Goal: Task Accomplishment & Management: Use online tool/utility

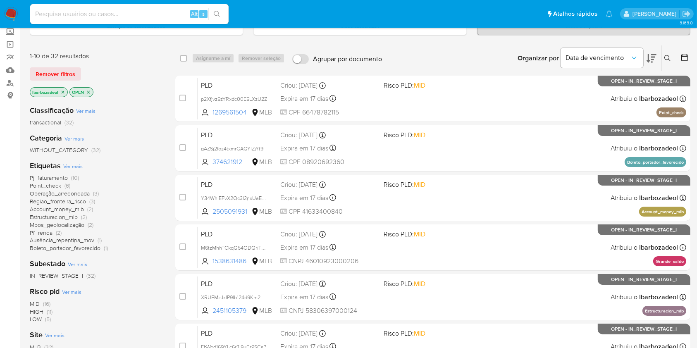
scroll to position [50, 0]
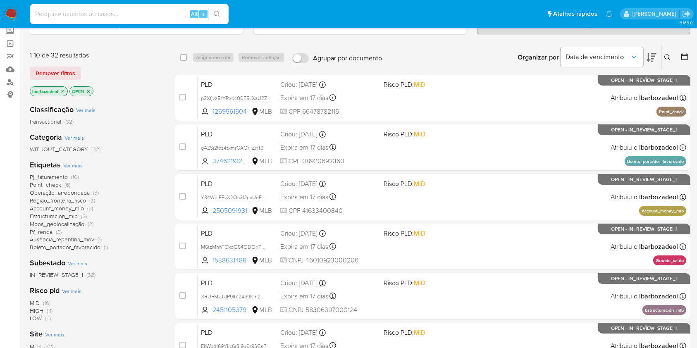
click at [53, 231] on span "Pf_renda (2)" at bounding box center [46, 232] width 32 height 8
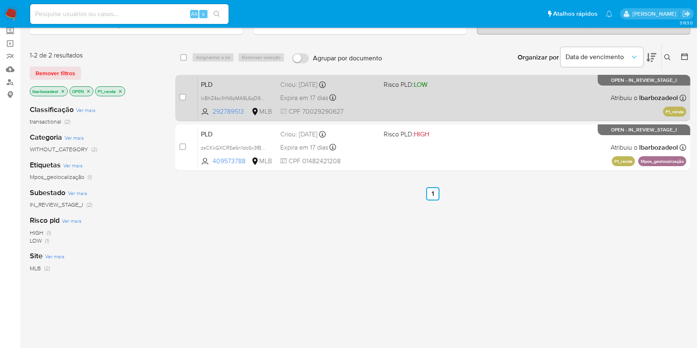
click at [414, 106] on div "PLD lxBhZ4sc1hN6zMA9L6qD99Jq 292789513 MLB Risco PLD: LOW Criou: 12/09/2025 Cri…" at bounding box center [442, 98] width 489 height 42
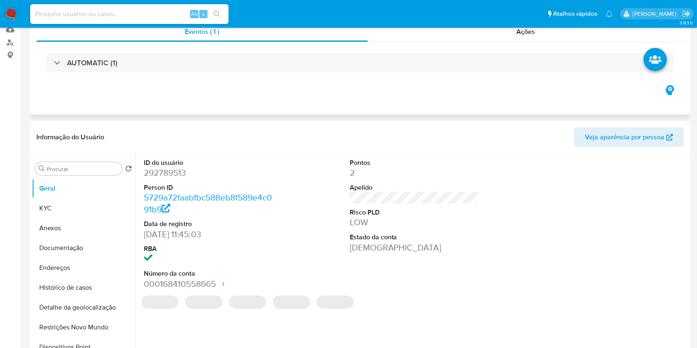
select select "10"
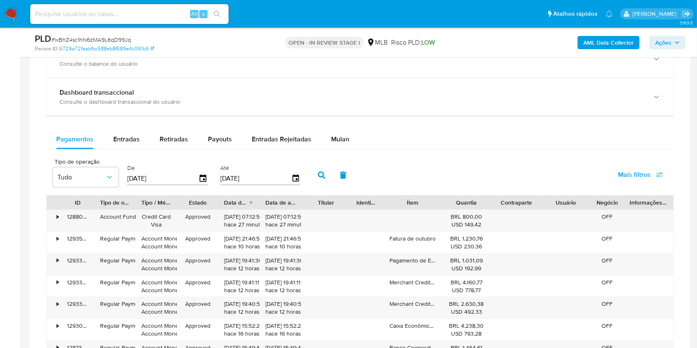
scroll to position [582, 0]
click at [337, 148] on div "Mulan" at bounding box center [340, 139] width 18 height 20
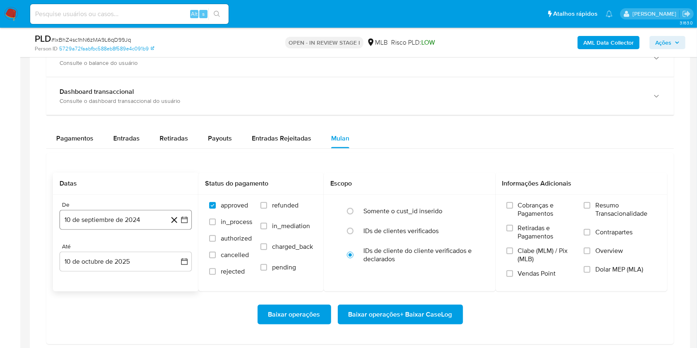
click at [110, 224] on button "10 de septiembre de 2024" at bounding box center [126, 220] width 132 height 20
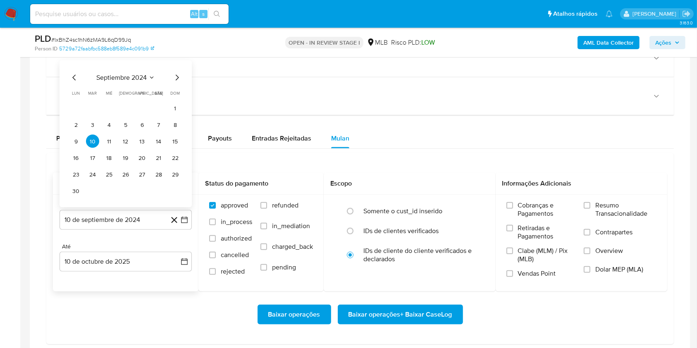
click at [125, 78] on span "septiembre 2024" at bounding box center [121, 78] width 50 height 8
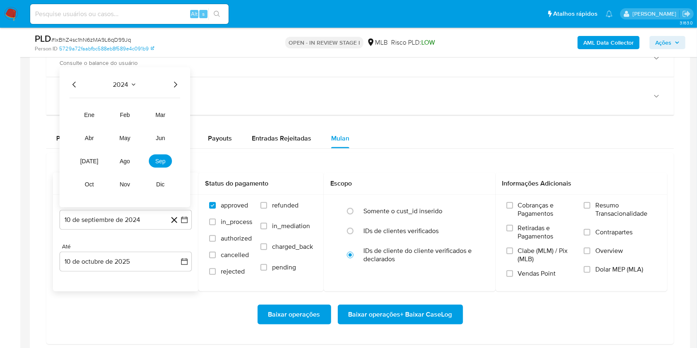
click at [173, 83] on icon "Año siguiente" at bounding box center [175, 85] width 10 height 10
click at [122, 160] on span "ago" at bounding box center [125, 161] width 10 height 7
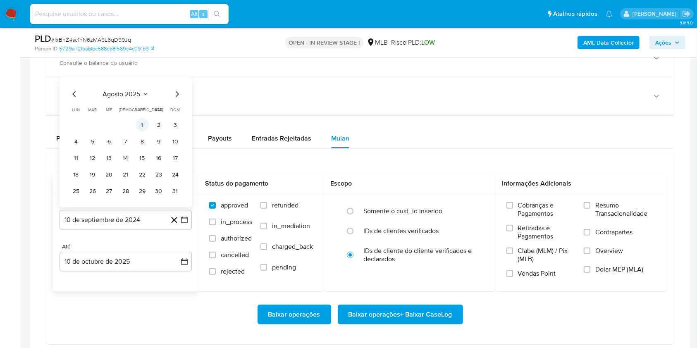
click at [145, 120] on button "1" at bounding box center [142, 124] width 13 height 13
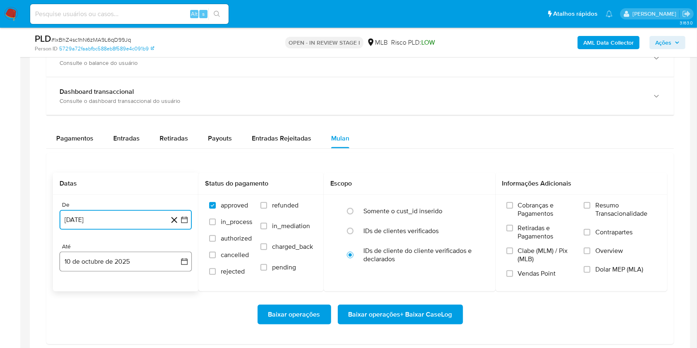
click at [142, 257] on button "10 de octubre de 2025" at bounding box center [126, 262] width 132 height 20
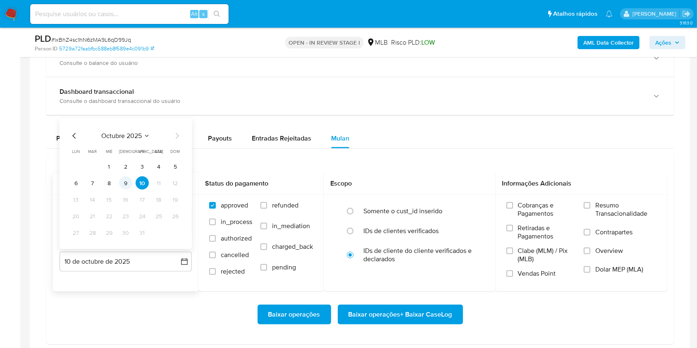
click at [126, 183] on button "9" at bounding box center [125, 182] width 13 height 13
click at [625, 204] on span "Resumo Transacionalidade" at bounding box center [625, 209] width 61 height 17
click at [590, 204] on input "Resumo Transacionalidade" at bounding box center [587, 205] width 7 height 7
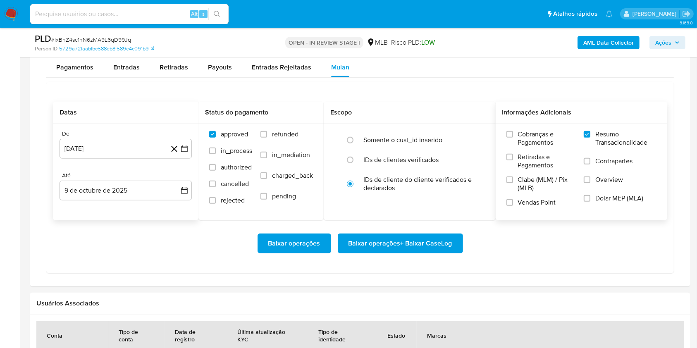
click at [430, 246] on span "Baixar operações + Baixar CaseLog" at bounding box center [400, 243] width 104 height 18
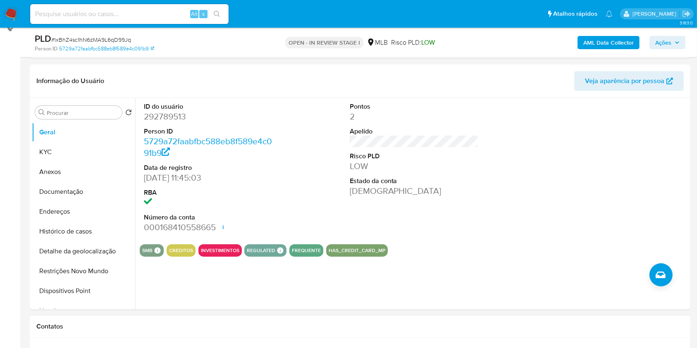
scroll to position [116, 0]
click at [680, 45] on button "Ações" at bounding box center [667, 42] width 36 height 13
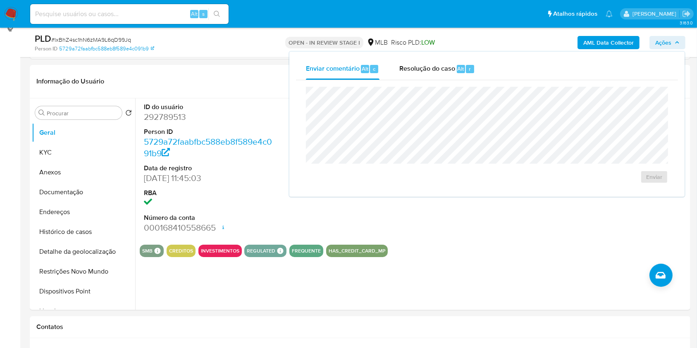
click at [679, 45] on icon "button" at bounding box center [677, 42] width 5 height 5
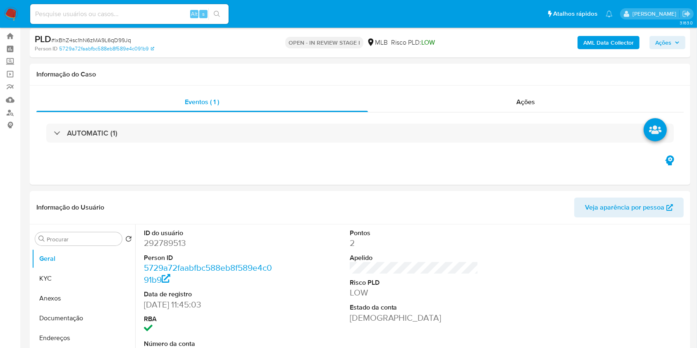
scroll to position [0, 0]
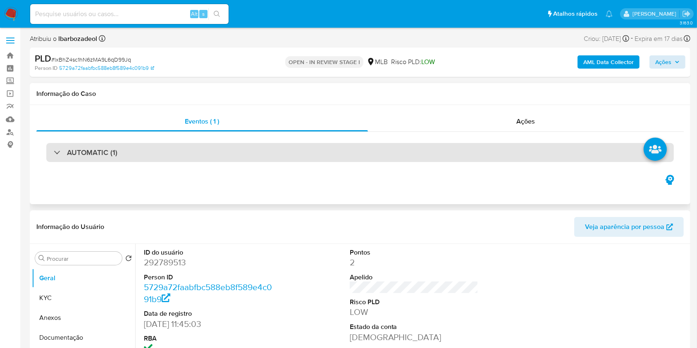
click at [395, 153] on div "AUTOMATIC (1)" at bounding box center [359, 152] width 627 height 19
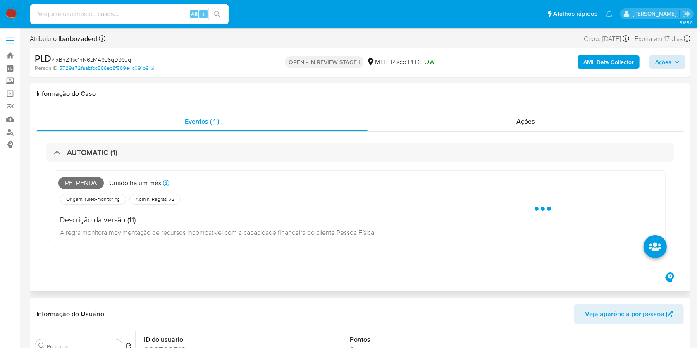
click at [78, 183] on span "Pf_renda" at bounding box center [80, 183] width 45 height 12
copy span "Pf_renda"
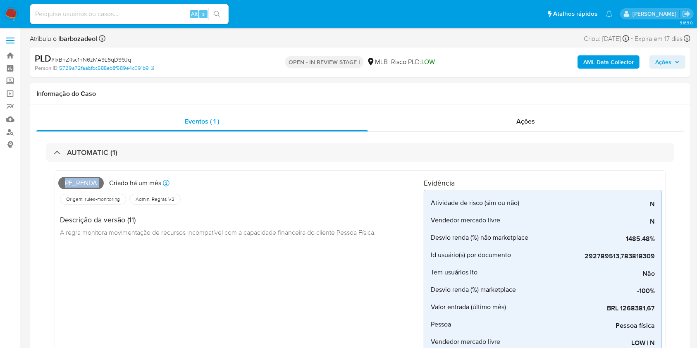
click at [655, 66] on span "Ações" at bounding box center [663, 61] width 16 height 13
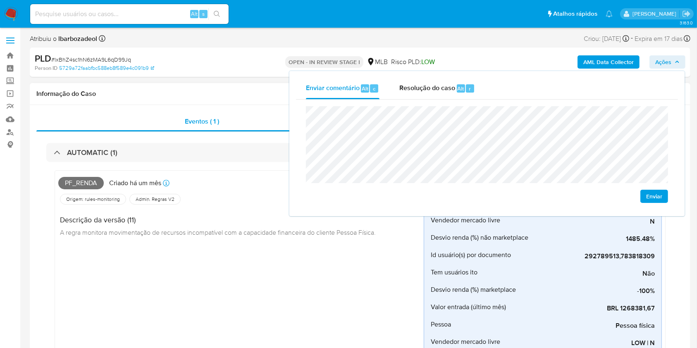
click at [248, 83] on div "Informação do Caso" at bounding box center [360, 94] width 660 height 22
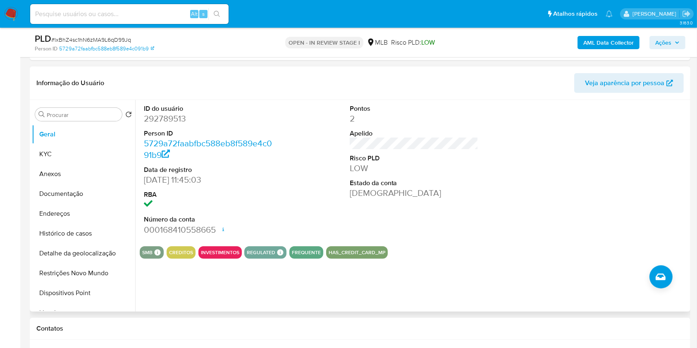
scroll to position [418, 0]
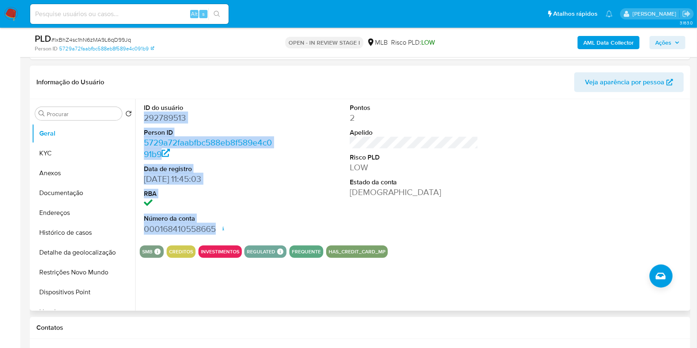
drag, startPoint x: 145, startPoint y: 118, endPoint x: 217, endPoint y: 229, distance: 132.5
click at [217, 229] on dl "ID do usuário 292789513 Person ID 5729a72faabfbc588eb8f589e4c091b9 Data de regi…" at bounding box center [208, 168] width 129 height 131
copy dl "292789513 Person ID 5729a72faabfbc588eb8f589e4c091b9 Data de registro 28/12/201…"
click at [670, 44] on span "Ações" at bounding box center [663, 42] width 16 height 13
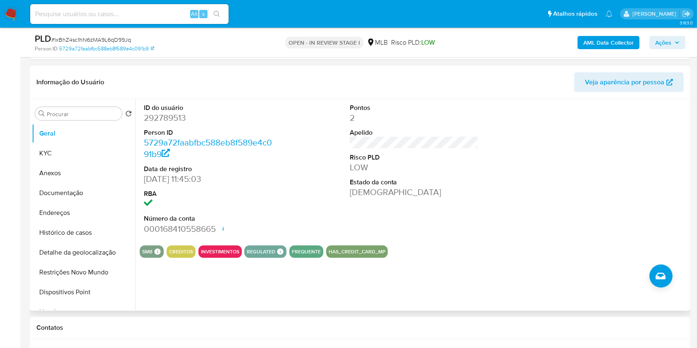
click at [540, 139] on div "ID do usuário 292789513 Person ID 5729a72faabfbc588eb8f589e4c091b9 Data de regi…" at bounding box center [414, 169] width 548 height 140
click at [668, 42] on span "Ações" at bounding box center [663, 42] width 16 height 13
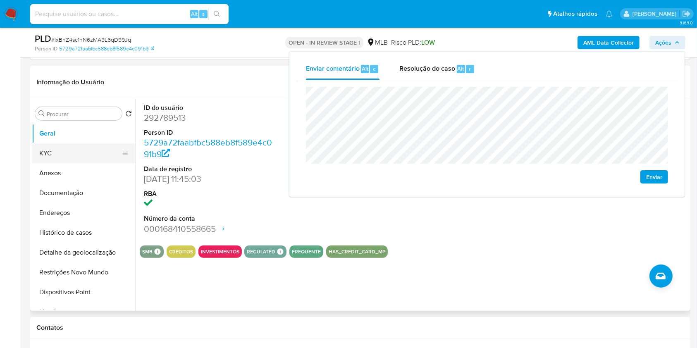
click at [83, 152] on button "KYC" at bounding box center [80, 153] width 97 height 20
click at [70, 156] on button "KYC" at bounding box center [80, 153] width 97 height 20
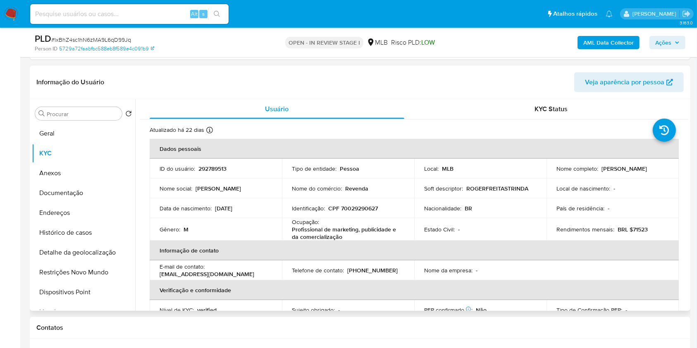
click at [357, 205] on p "CPF 70029290627" at bounding box center [353, 208] width 50 height 7
copy p "70029290627"
click at [666, 45] on span "Ações" at bounding box center [663, 42] width 16 height 13
click at [674, 45] on span "Ações" at bounding box center [667, 43] width 24 height 12
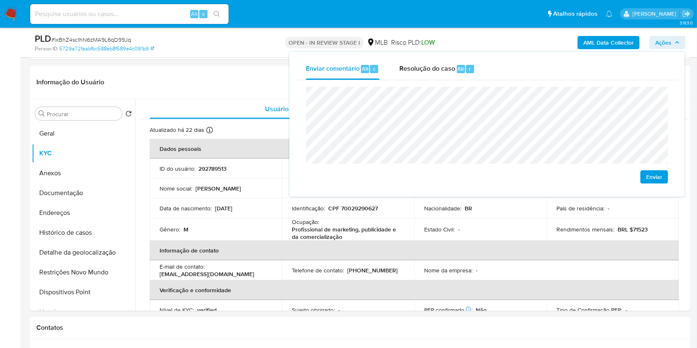
click at [0, 0] on lt-span "econômica" at bounding box center [0, 0] width 0 height 0
drag, startPoint x: 292, startPoint y: 232, endPoint x: 353, endPoint y: 239, distance: 60.8
click at [353, 239] on p "Profissional de marketing, publicidade e da comercialização" at bounding box center [346, 233] width 109 height 15
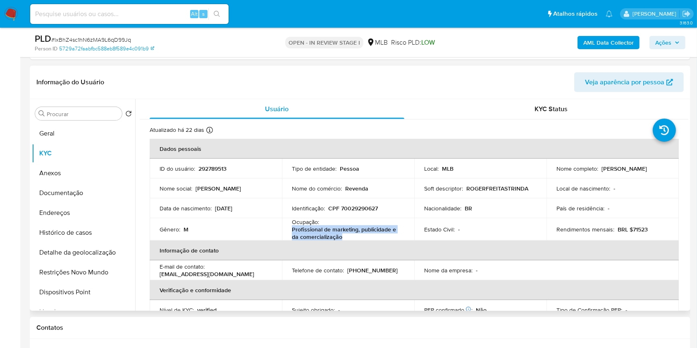
copy p "Profissional de marketing, publicidade e da comercialização"
click at [669, 45] on span "Ações" at bounding box center [663, 42] width 16 height 13
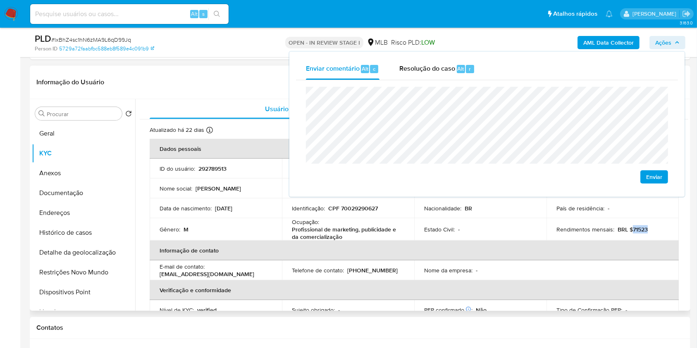
drag, startPoint x: 629, startPoint y: 230, endPoint x: 663, endPoint y: 234, distance: 34.6
click at [663, 234] on td "Rendimentos mensais : BRL $71523" at bounding box center [612, 229] width 132 height 22
copy p "71523"
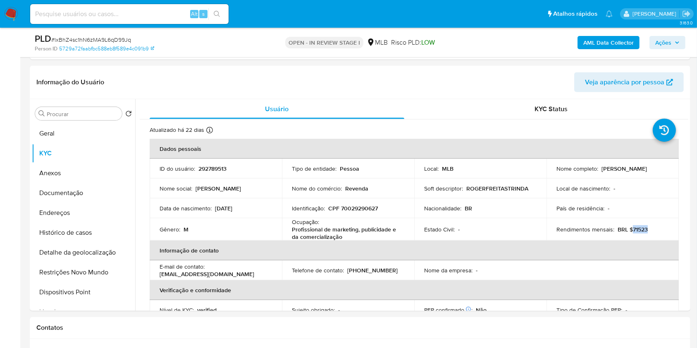
click at [675, 43] on icon "button" at bounding box center [677, 42] width 5 height 5
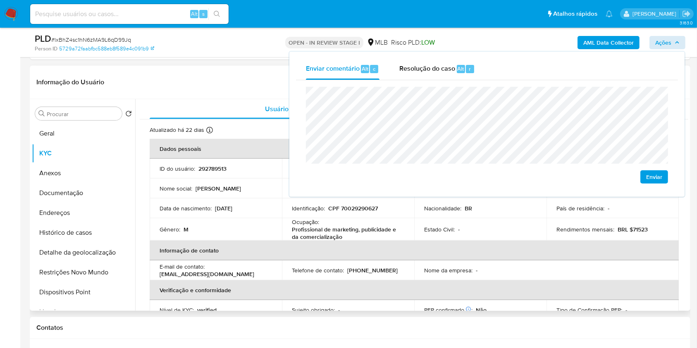
click at [544, 280] on th "Verificação e conformidade" at bounding box center [414, 290] width 529 height 20
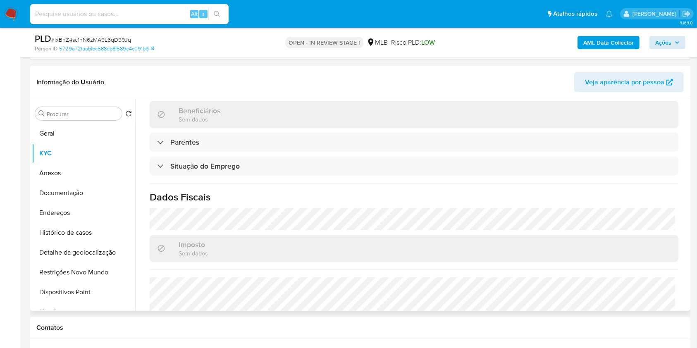
scroll to position [350, 0]
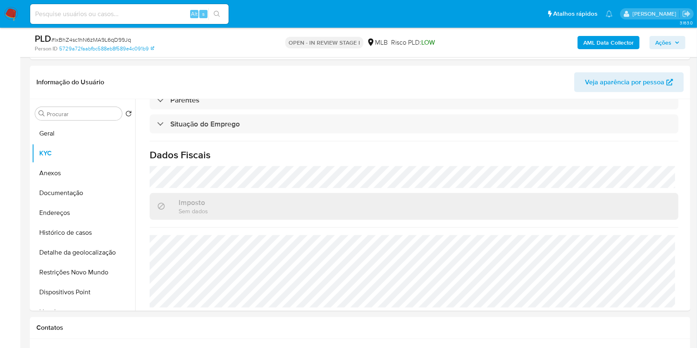
click at [665, 44] on span "Ações" at bounding box center [663, 42] width 16 height 13
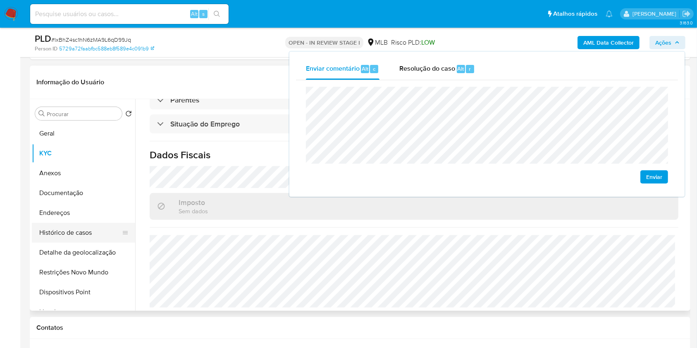
click at [68, 213] on button "Endereços" at bounding box center [83, 213] width 103 height 20
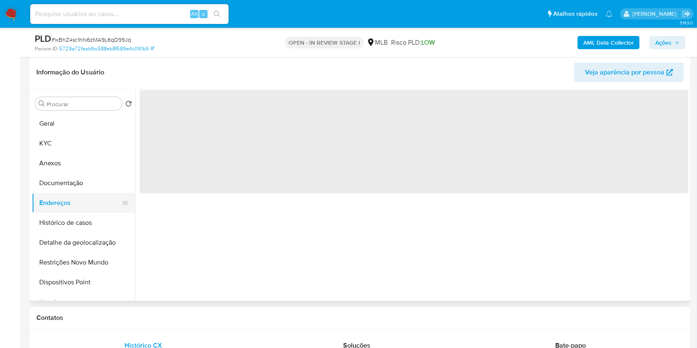
scroll to position [0, 0]
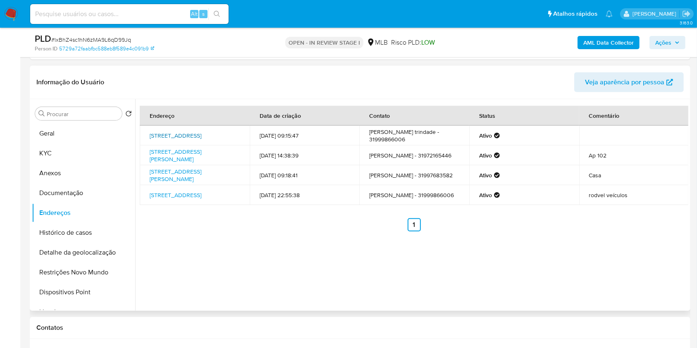
click at [201, 135] on link "Rua Jovelino Lanza 293, Sete Lagoas, Minas Gerais, 35700353, Brasil 293" at bounding box center [176, 135] width 52 height 8
click at [196, 152] on link "Rua José Alencar Drumond 201, Sete Lagoas, Minas Gerais, 35700398, Brasil 201" at bounding box center [176, 156] width 52 height 16
click at [196, 173] on link "Rua Sérgio Teixeira Rocha 12, Sete Lagoas, Minas Gerais, 35702626, Brasil 12" at bounding box center [176, 175] width 52 height 16
click at [191, 199] on link "Rua Rondônia 59, Sete Lagoas, Minas Gerais, 35700305, Brasil 59" at bounding box center [176, 195] width 52 height 8
click at [92, 189] on button "Documentação" at bounding box center [80, 193] width 97 height 20
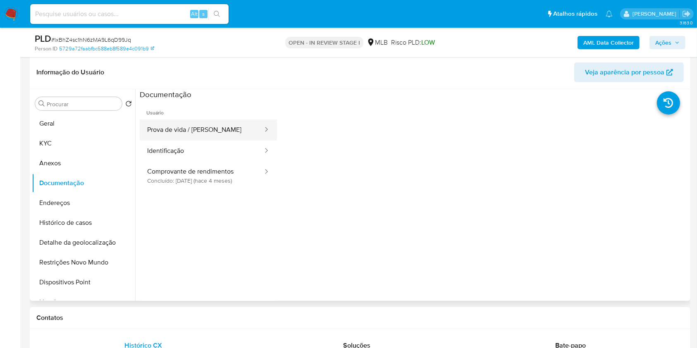
click at [218, 131] on button "Prova de vida / [PERSON_NAME]" at bounding box center [202, 129] width 124 height 21
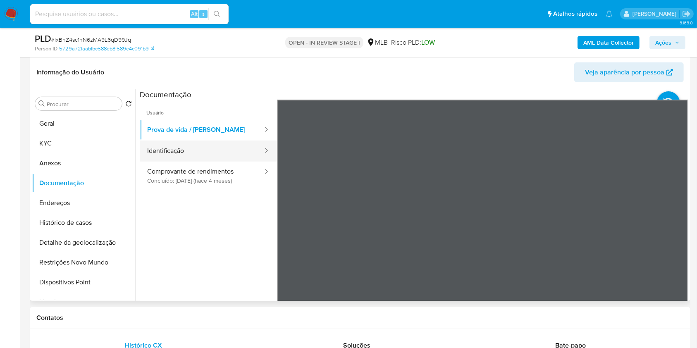
click at [227, 150] on button "Identificação" at bounding box center [202, 151] width 124 height 21
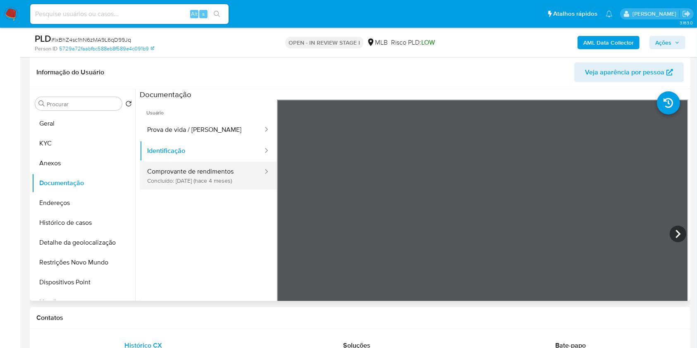
click at [184, 174] on button "Comprovante de rendimentos Concluído: 01/06/2025 (hace 4 meses)" at bounding box center [202, 176] width 124 height 28
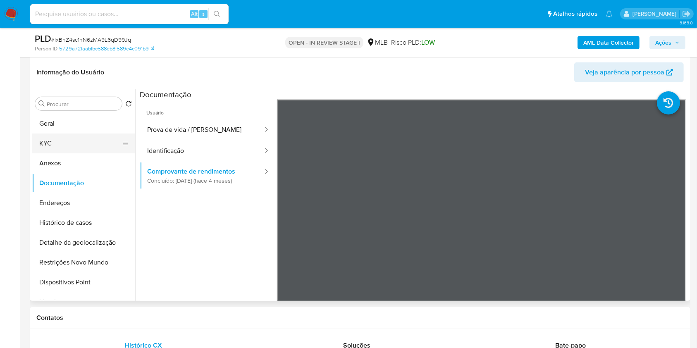
click at [79, 134] on button "KYC" at bounding box center [80, 144] width 97 height 20
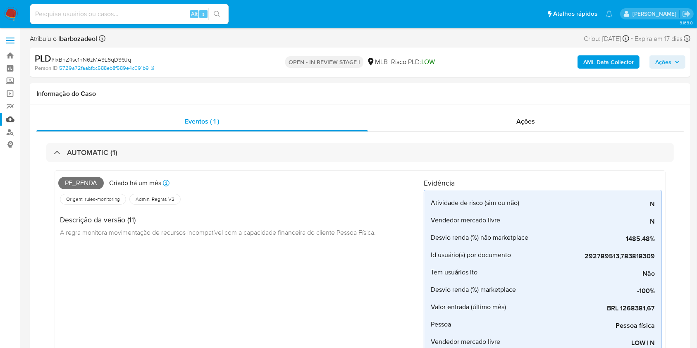
click at [12, 120] on link "Mulan" at bounding box center [49, 119] width 98 height 13
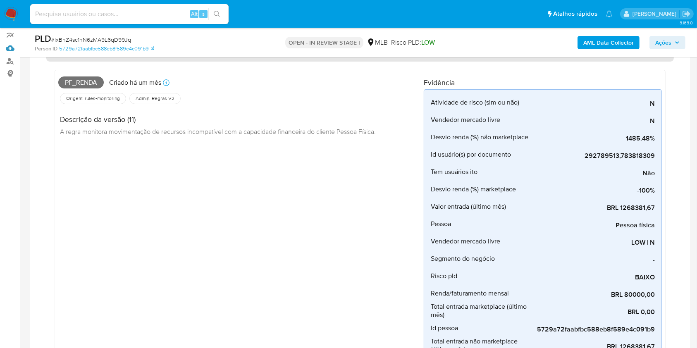
scroll to position [70, 0]
click at [670, 207] on div "Pf_renda Criado há um mês Criado: 12/09/2025 00:13:15 Origem: rules-monitoring …" at bounding box center [359, 218] width 627 height 313
click at [378, 228] on div "Pf_renda Criado há um mês Criado: 12/09/2025 00:13:15 Origem: rules-monitoring …" at bounding box center [240, 216] width 365 height 285
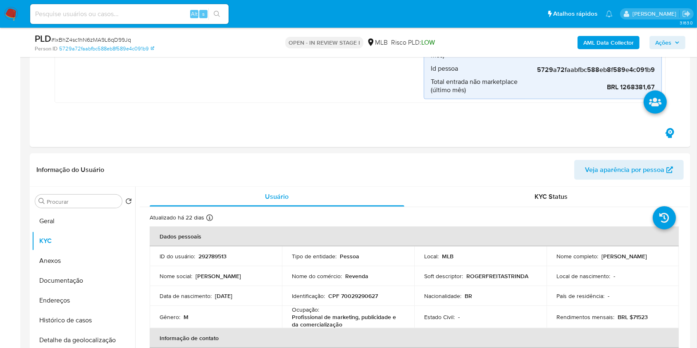
scroll to position [331, 0]
click at [84, 213] on button "Geral" at bounding box center [80, 221] width 97 height 20
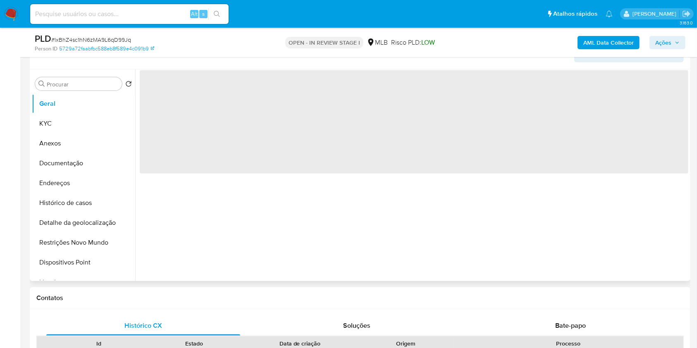
scroll to position [417, 0]
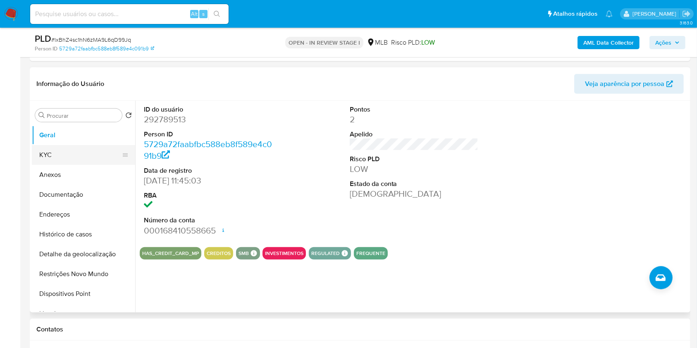
click at [71, 160] on button "KYC" at bounding box center [80, 155] width 97 height 20
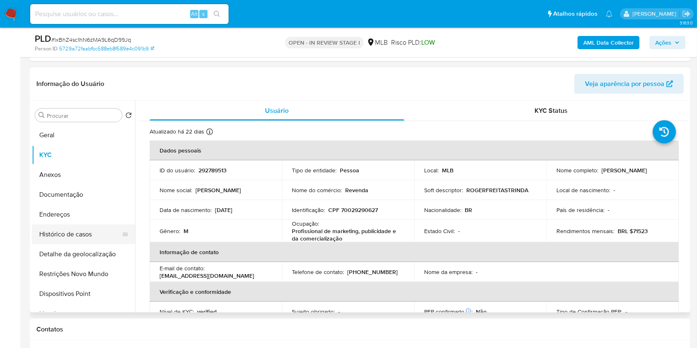
click at [84, 225] on button "Histórico de casos" at bounding box center [80, 234] width 97 height 20
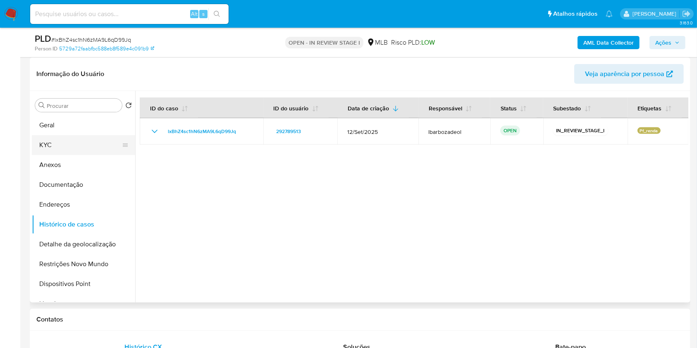
click at [106, 139] on button "KYC" at bounding box center [80, 145] width 97 height 20
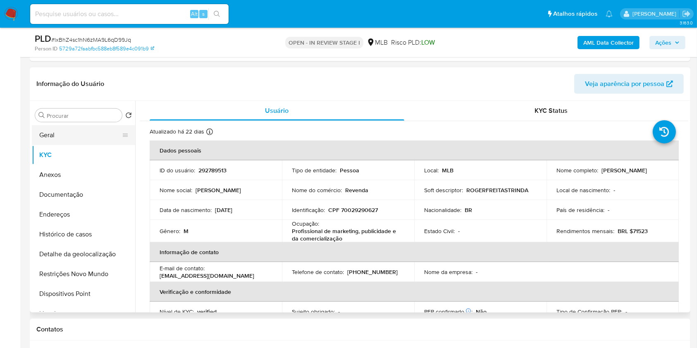
click at [58, 137] on button "Geral" at bounding box center [80, 135] width 97 height 20
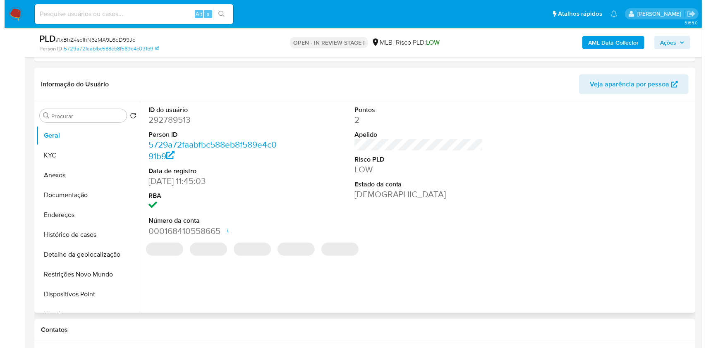
scroll to position [395, 0]
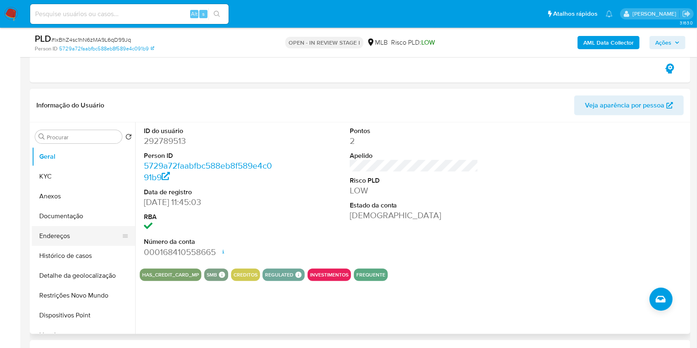
click at [86, 239] on button "Endereços" at bounding box center [80, 236] width 97 height 20
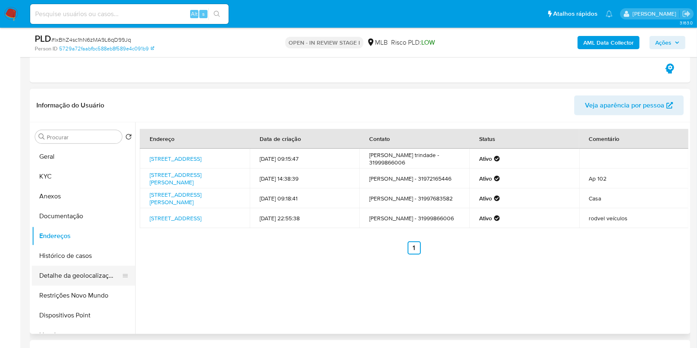
click at [77, 273] on button "Detalhe da geolocalização" at bounding box center [80, 276] width 97 height 20
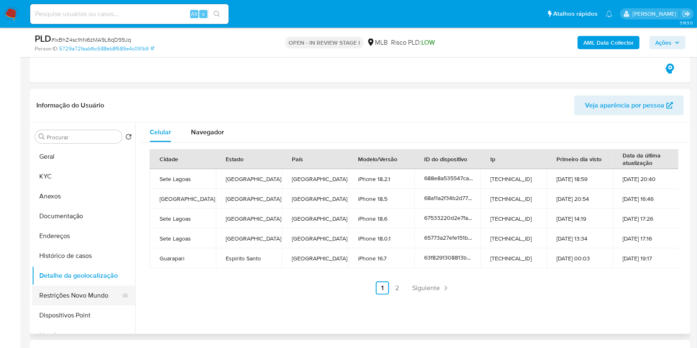
click at [54, 293] on button "Restrições Novo Mundo" at bounding box center [80, 296] width 97 height 20
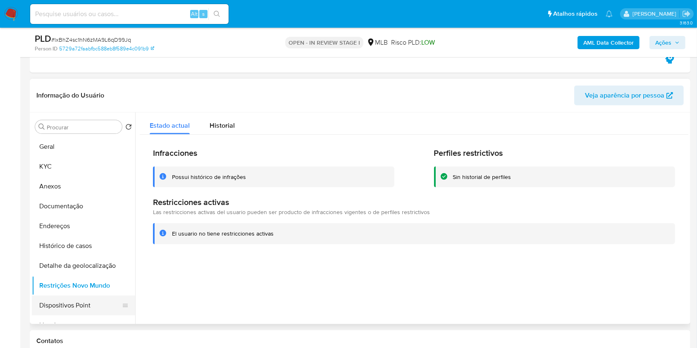
click at [97, 303] on button "Dispositivos Point" at bounding box center [80, 306] width 97 height 20
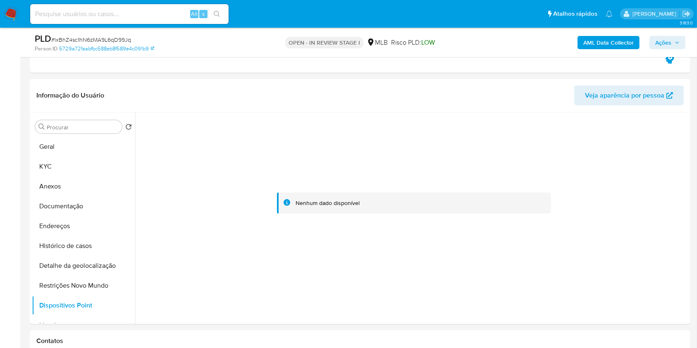
click at [650, 38] on button "Ações" at bounding box center [667, 42] width 36 height 13
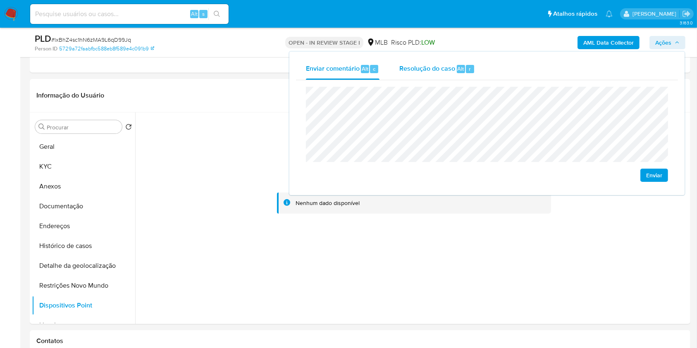
click at [431, 69] on span "Resolução do caso" at bounding box center [427, 69] width 56 height 10
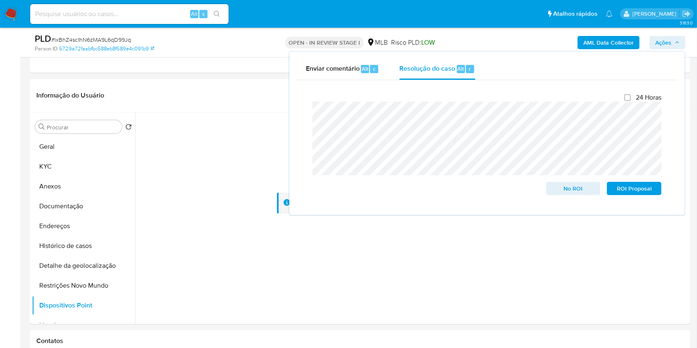
click at [489, 35] on div "AML Data Collector Ações Enviar comentário Alt c Resolução do caso Alt r Fecham…" at bounding box center [578, 42] width 215 height 19
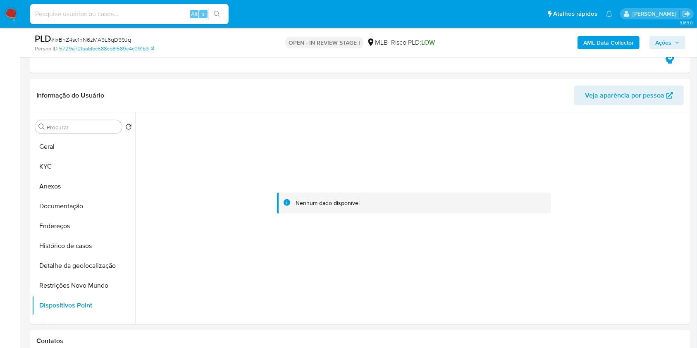
click at [592, 39] on b "AML Data Collector" at bounding box center [608, 42] width 50 height 13
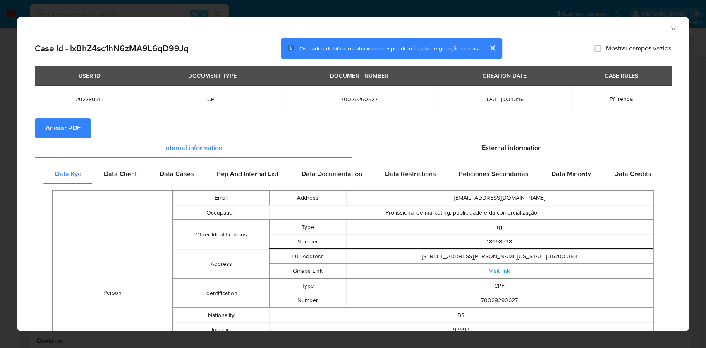
click at [72, 130] on span "Anexar PDF" at bounding box center [62, 128] width 35 height 18
click at [669, 29] on icon "Fechar a janela" at bounding box center [673, 29] width 8 height 8
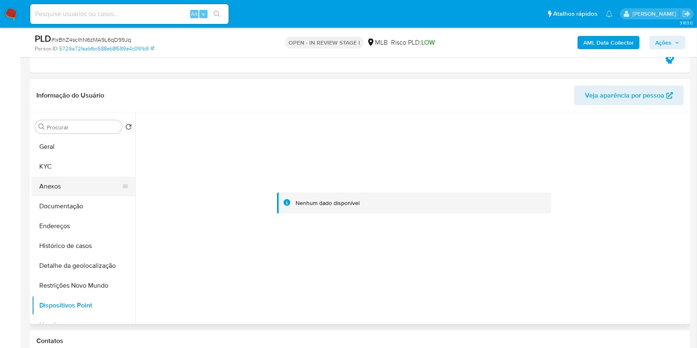
click at [96, 187] on button "Anexos" at bounding box center [80, 186] width 97 height 20
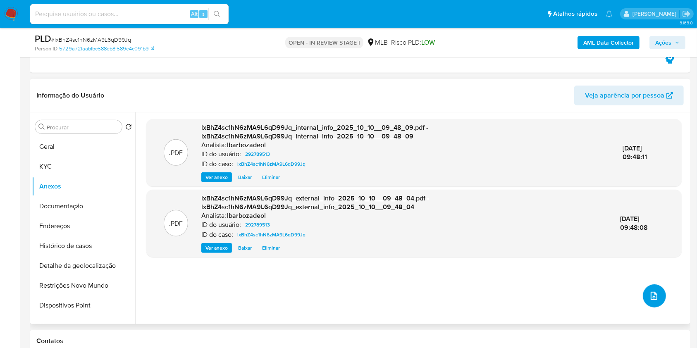
click at [656, 296] on button "upload-file" at bounding box center [654, 295] width 23 height 23
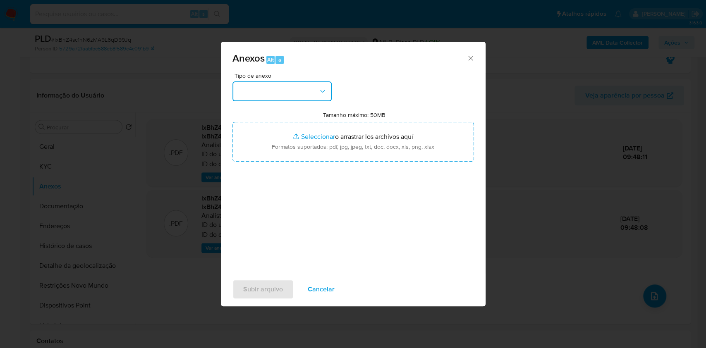
click at [325, 88] on icon "button" at bounding box center [322, 91] width 8 height 8
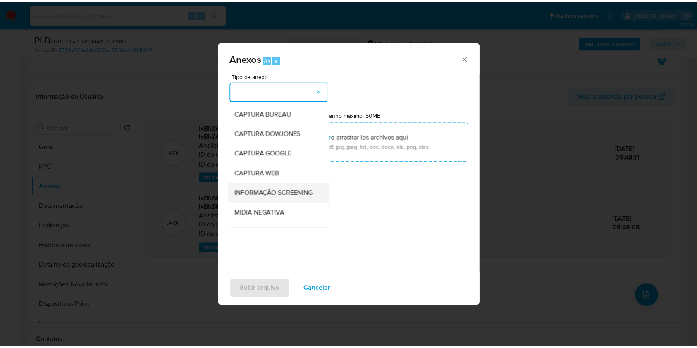
scroll to position [127, 0]
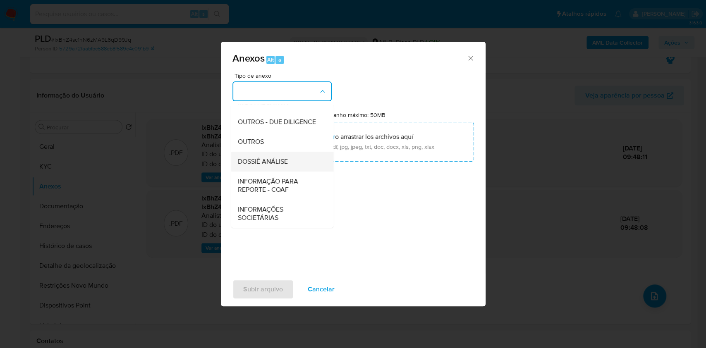
click at [267, 160] on span "DOSSIÊ ANÁLISE" at bounding box center [262, 161] width 50 height 8
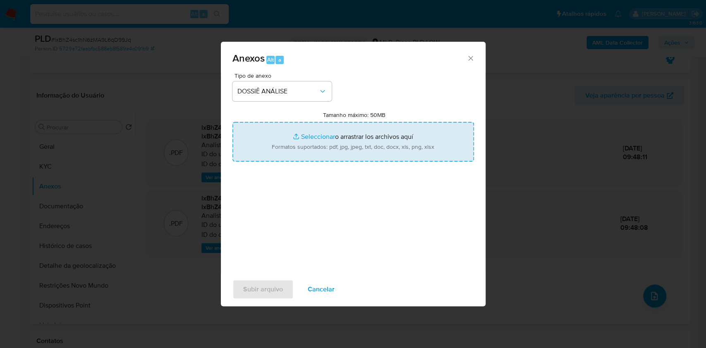
click at [286, 145] on input "Tamanho máximo: 50MB Seleccionar archivos" at bounding box center [352, 142] width 241 height 40
type input "C:\fakepath\SAR - XXX - CPF 70029290627 - ROGER FREITAS TRINDADE.pdf"
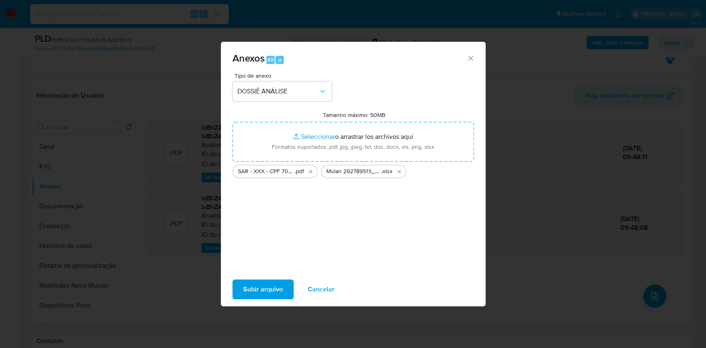
click at [257, 288] on span "Subir arquivo" at bounding box center [263, 289] width 40 height 18
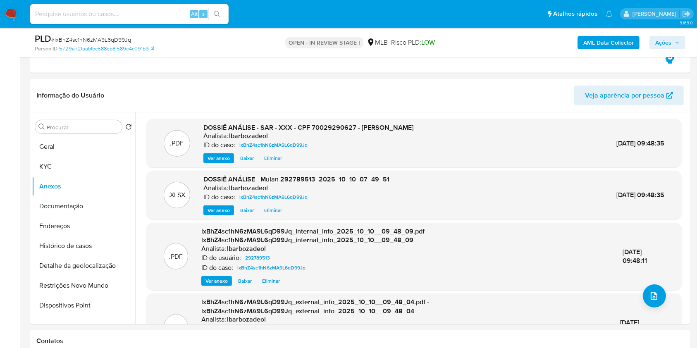
click at [667, 42] on span "Ações" at bounding box center [663, 42] width 16 height 13
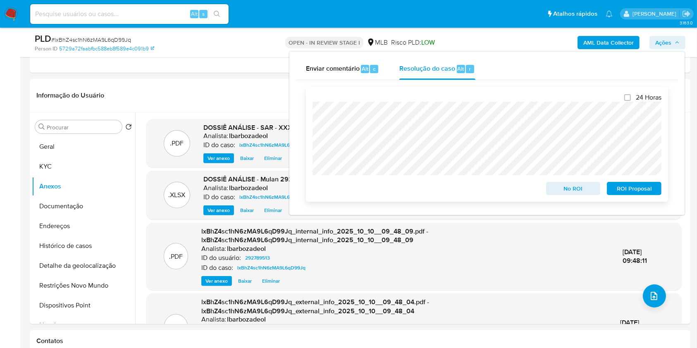
click at [618, 186] on span "ROI Proposal" at bounding box center [634, 189] width 43 height 12
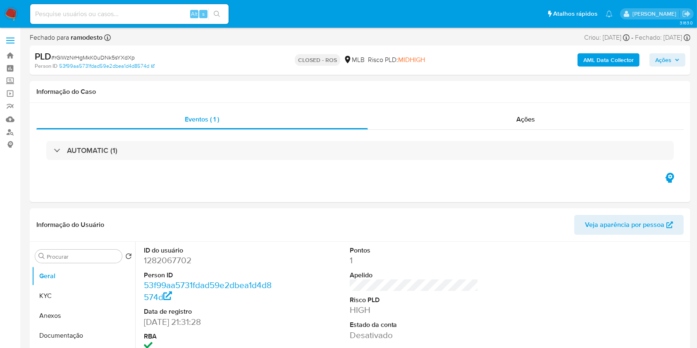
select select "10"
click at [55, 12] on input at bounding box center [129, 14] width 198 height 11
paste input "tq1DMnBauQq6SepAG3X01Pkr"
type input "tq1DMnBauQq6SepAG3X01Pkr"
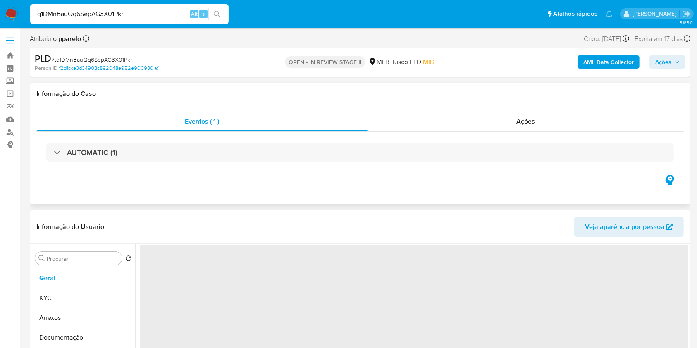
select select "10"
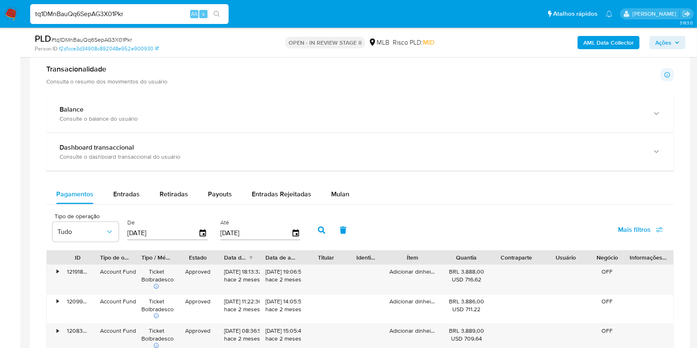
scroll to position [632, 0]
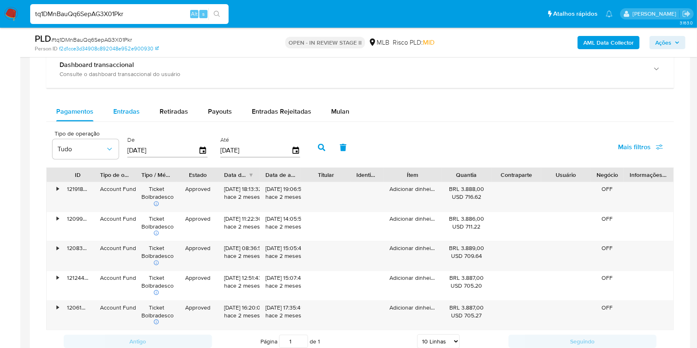
click at [131, 109] on span "Entradas" at bounding box center [126, 112] width 26 height 10
select select "10"
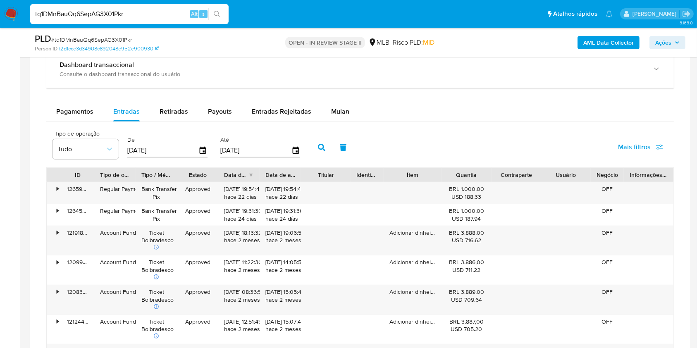
scroll to position [665, 0]
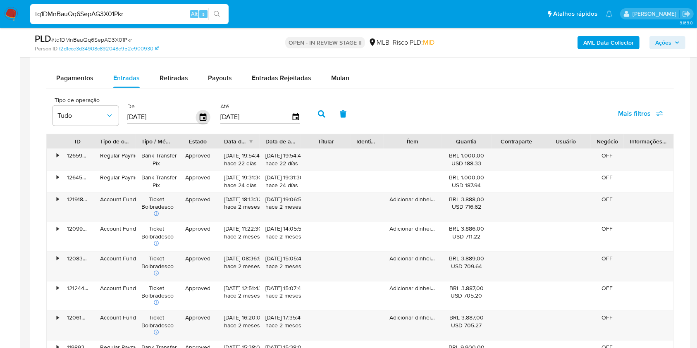
click at [206, 116] on icon "button" at bounding box center [203, 116] width 7 height 7
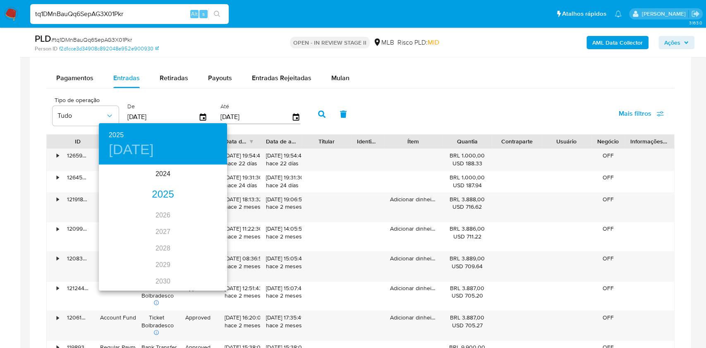
click at [162, 190] on div "2025" at bounding box center [163, 194] width 128 height 17
click at [330, 82] on div at bounding box center [353, 174] width 706 height 348
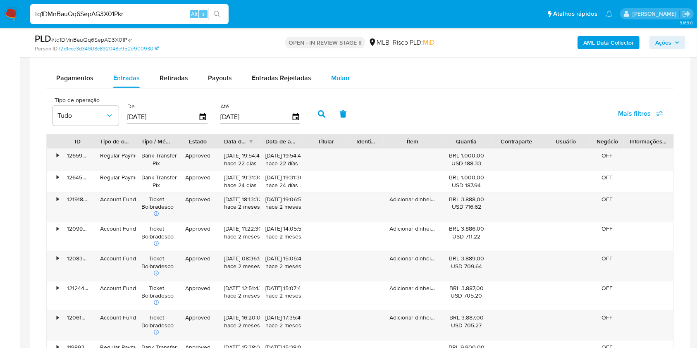
click at [334, 82] on span "Mulan" at bounding box center [340, 78] width 18 height 10
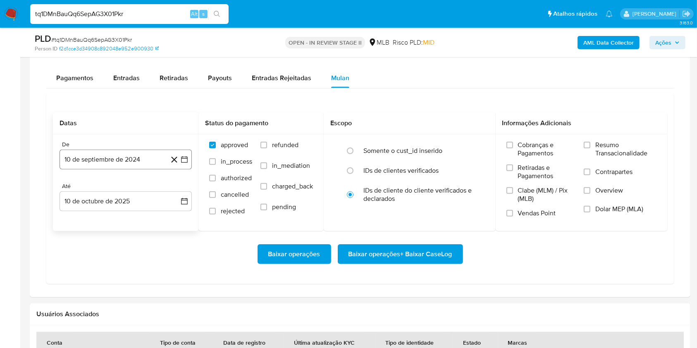
click at [129, 161] on button "10 de septiembre de 2024" at bounding box center [126, 160] width 132 height 20
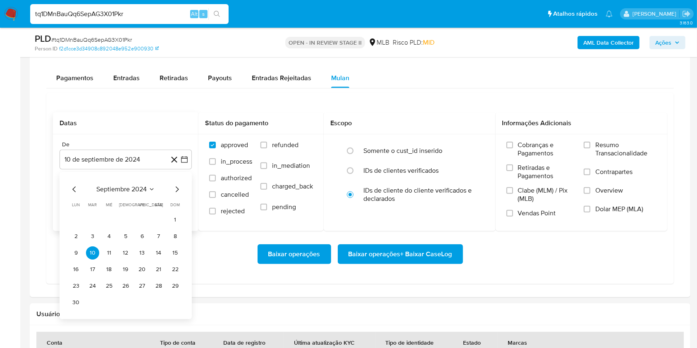
click at [135, 187] on span "septiembre 2024" at bounding box center [121, 189] width 50 height 8
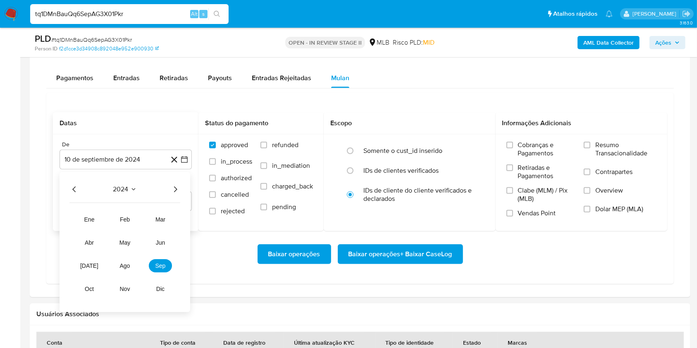
click at [177, 191] on icon "Año siguiente" at bounding box center [175, 189] width 10 height 10
click at [129, 266] on span "ago" at bounding box center [125, 265] width 10 height 7
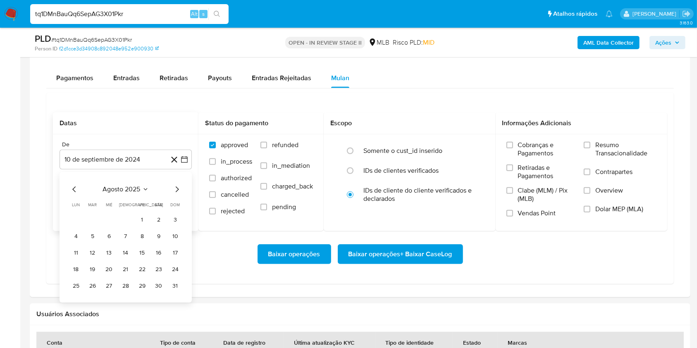
click at [74, 188] on icon "Mes anterior" at bounding box center [74, 189] width 10 height 10
click at [92, 217] on button "1" at bounding box center [92, 219] width 13 height 13
click at [593, 149] on label "Resumo Transacionalidade" at bounding box center [620, 154] width 73 height 27
click at [590, 148] on input "Resumo Transacionalidade" at bounding box center [587, 145] width 7 height 7
click at [447, 249] on span "Baixar operações + Baixar CaseLog" at bounding box center [400, 254] width 104 height 18
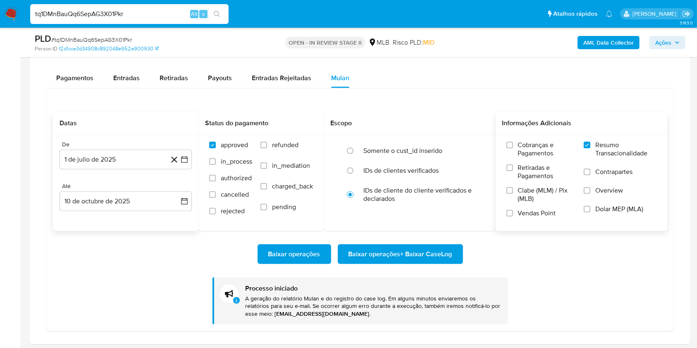
click at [668, 107] on div "Datas De 1 de julio de 2025 1-07-2025 Até 10 de octubre de 2025 10-10-2025 Stat…" at bounding box center [359, 212] width 627 height 238
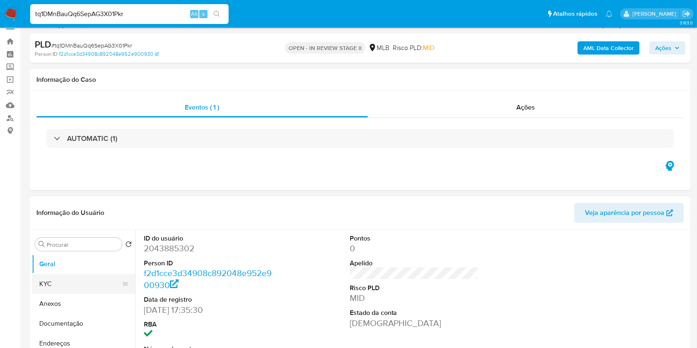
scroll to position [52, 0]
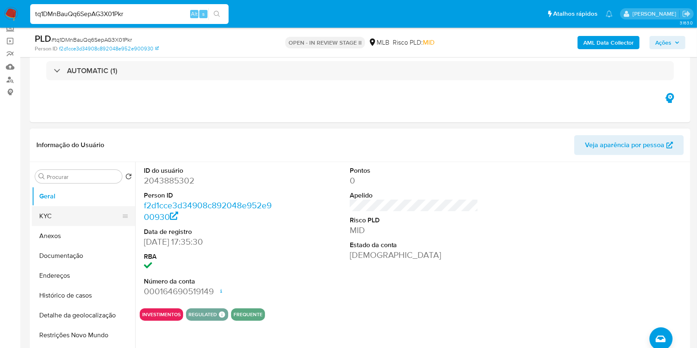
click at [90, 222] on button "KYC" at bounding box center [80, 216] width 97 height 20
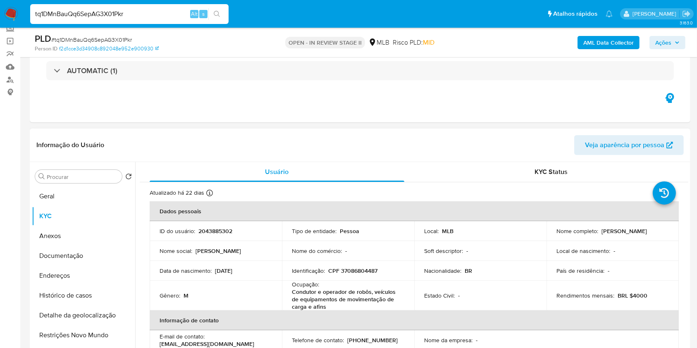
click at [216, 229] on p "2043885302" at bounding box center [215, 230] width 34 height 7
copy p "2043885302"
click at [592, 111] on div "Eventos ( 1 ) Ações AUTOMATIC (1)" at bounding box center [360, 72] width 660 height 99
click at [83, 286] on button "Histórico de casos" at bounding box center [80, 296] width 97 height 20
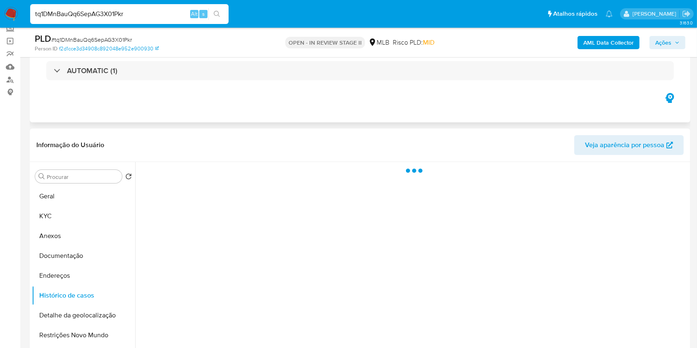
click at [379, 119] on div "Eventos ( 1 ) Ações AUTOMATIC (1)" at bounding box center [360, 72] width 660 height 99
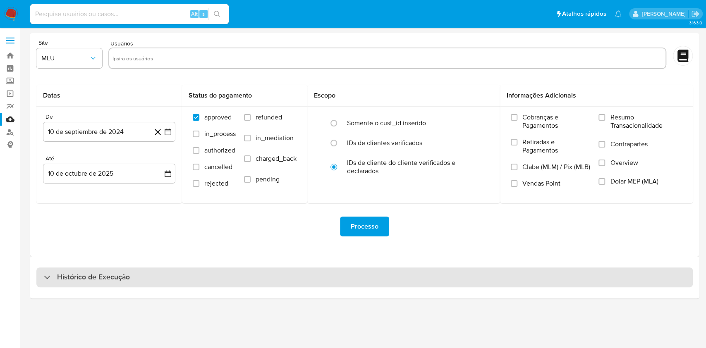
click at [292, 274] on div "Histórico de Execução" at bounding box center [364, 277] width 656 height 20
select select "10"
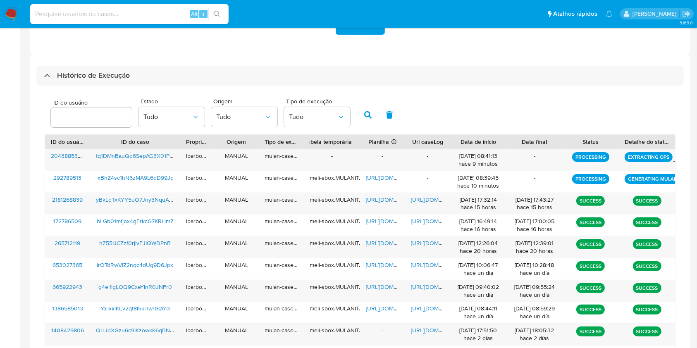
scroll to position [202, 0]
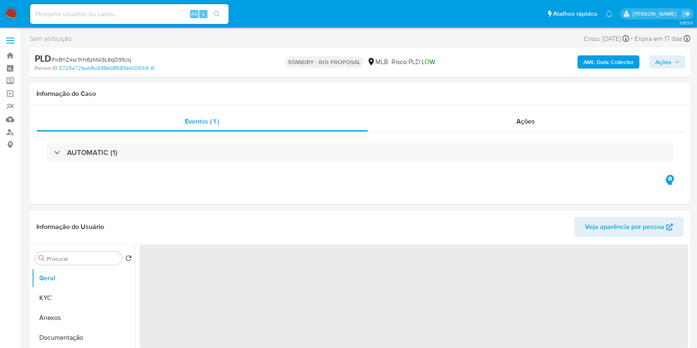
select select "10"
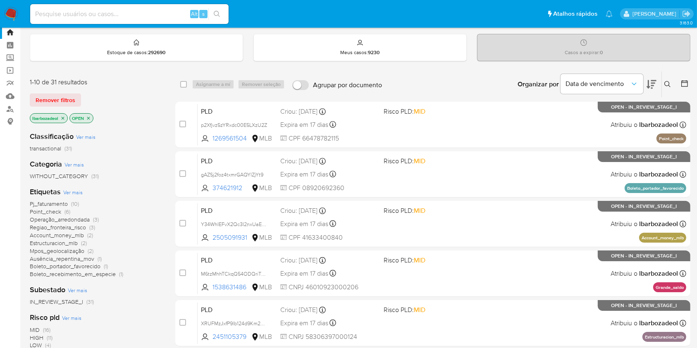
scroll to position [24, 0]
click at [84, 223] on span "Regiao_fronteira_risco" at bounding box center [58, 227] width 56 height 8
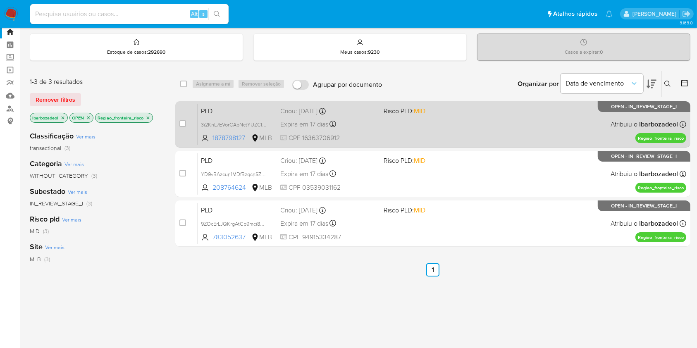
click at [453, 124] on span at bounding box center [432, 124] width 96 height 2
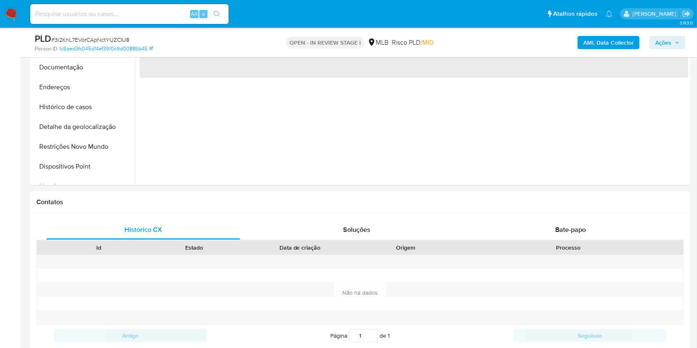
select select "10"
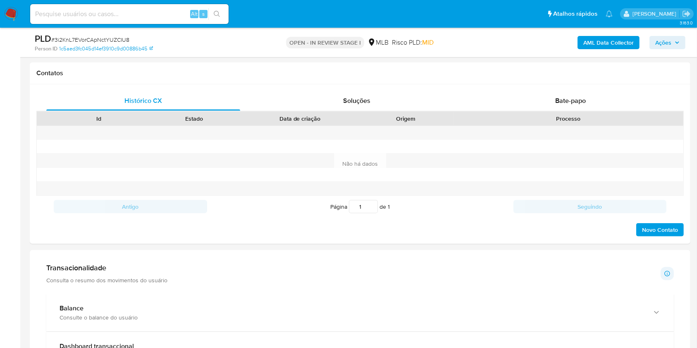
scroll to position [576, 0]
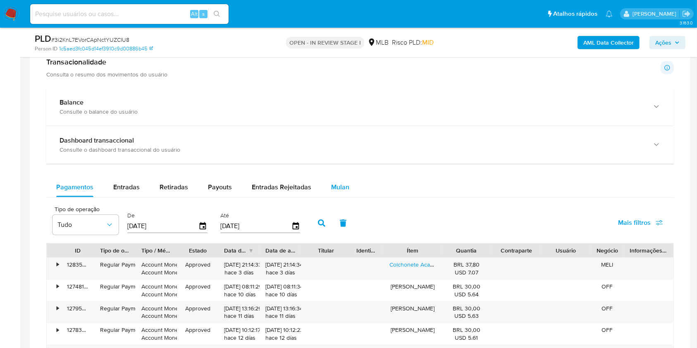
click at [332, 193] on div "Mulan" at bounding box center [340, 187] width 18 height 20
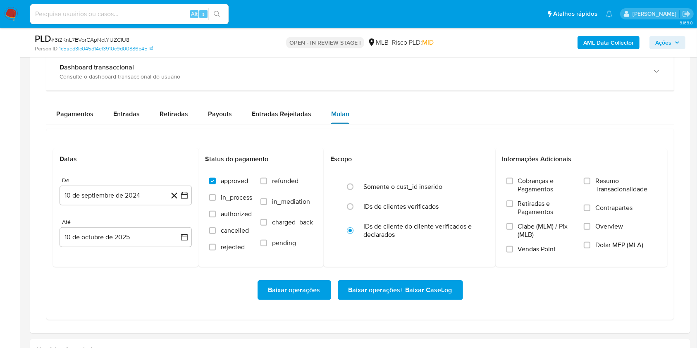
scroll to position [650, 0]
click at [136, 183] on div "De 10 de septiembre de 2024 10-09-2024" at bounding box center [126, 190] width 132 height 29
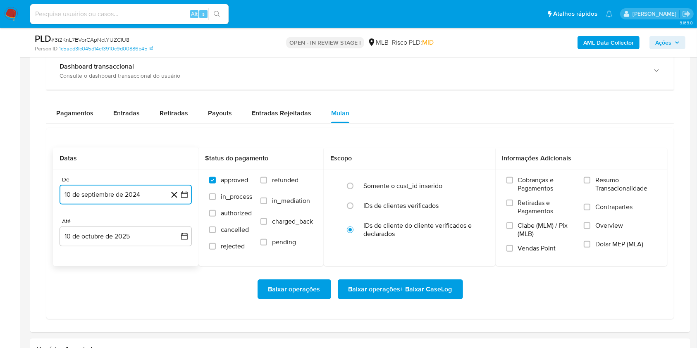
click at [122, 200] on button "10 de septiembre de 2024" at bounding box center [126, 195] width 132 height 20
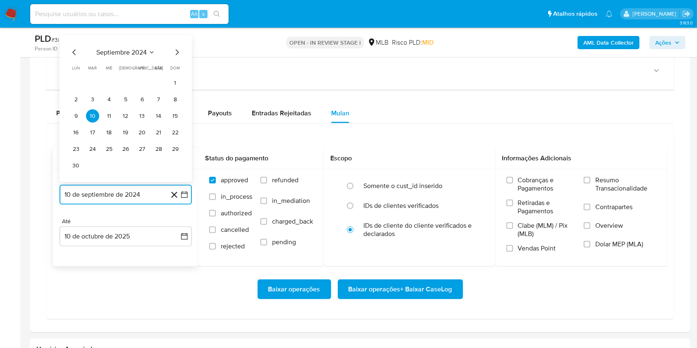
click at [135, 48] on span "septiembre 2024" at bounding box center [121, 52] width 50 height 8
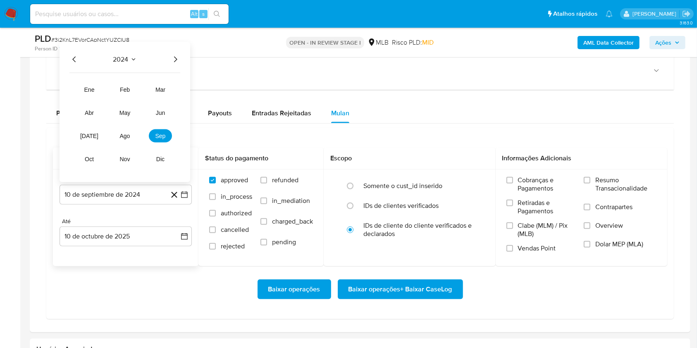
click at [172, 55] on icon "Año siguiente" at bounding box center [175, 60] width 10 height 10
click at [128, 131] on button "ago" at bounding box center [124, 135] width 23 height 13
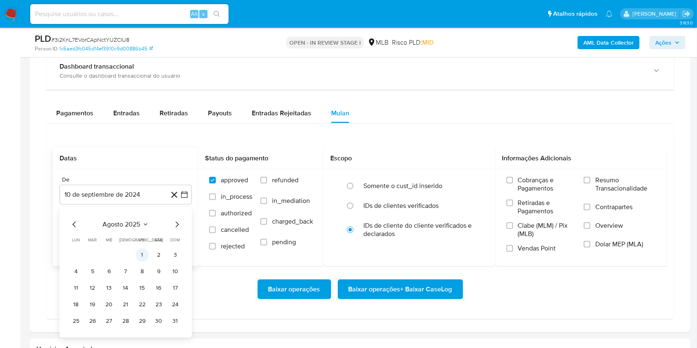
click at [139, 250] on button "1" at bounding box center [142, 254] width 13 height 13
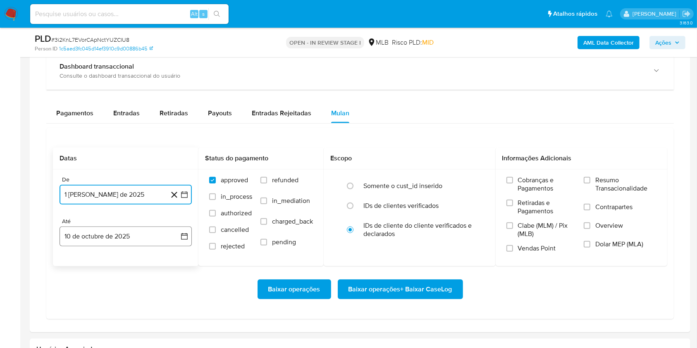
click at [129, 240] on button "10 de octubre de 2025" at bounding box center [126, 237] width 132 height 20
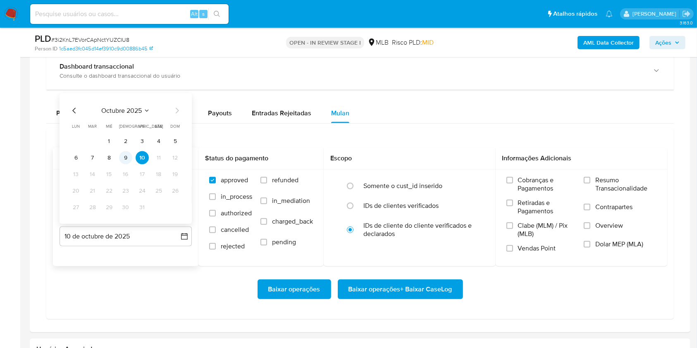
click at [124, 158] on button "9" at bounding box center [125, 157] width 13 height 13
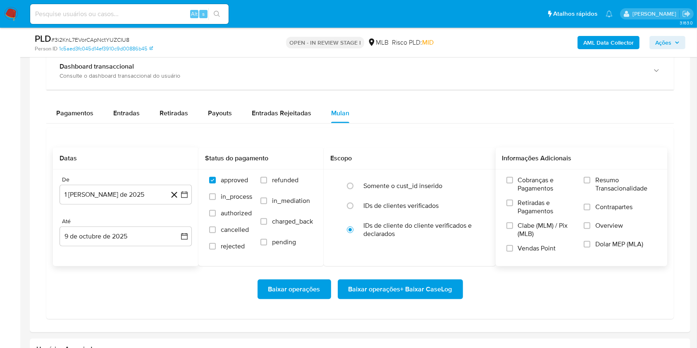
click at [621, 184] on span "Resumo Transacionalidade" at bounding box center [625, 184] width 61 height 17
click at [590, 184] on input "Resumo Transacionalidade" at bounding box center [587, 180] width 7 height 7
click at [412, 293] on span "Baixar operações + Baixar CaseLog" at bounding box center [400, 289] width 104 height 18
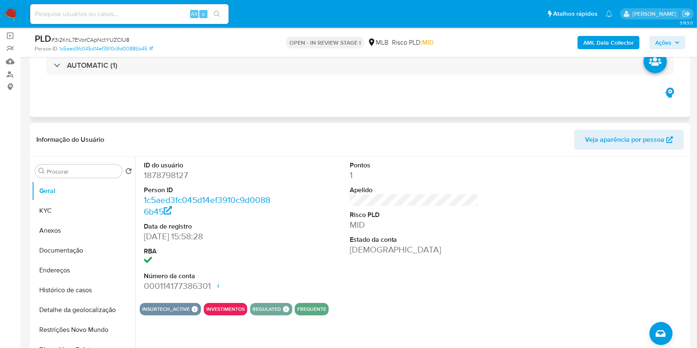
scroll to position [0, 0]
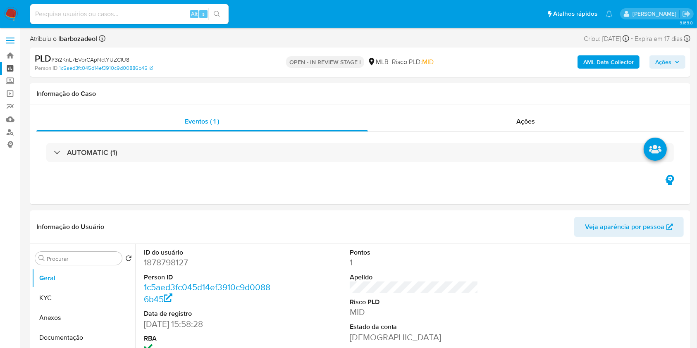
click at [10, 67] on link "Painel" at bounding box center [49, 68] width 98 height 13
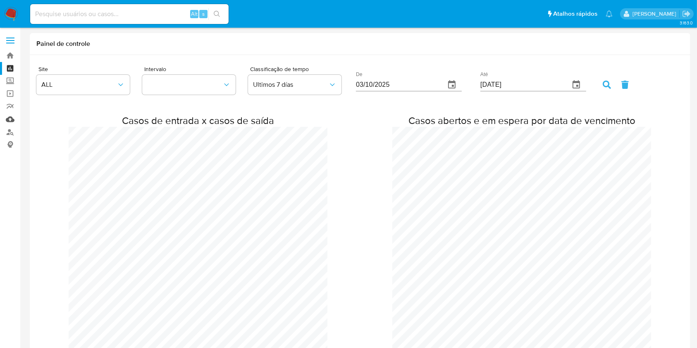
click at [13, 119] on link "Mulan" at bounding box center [49, 119] width 98 height 13
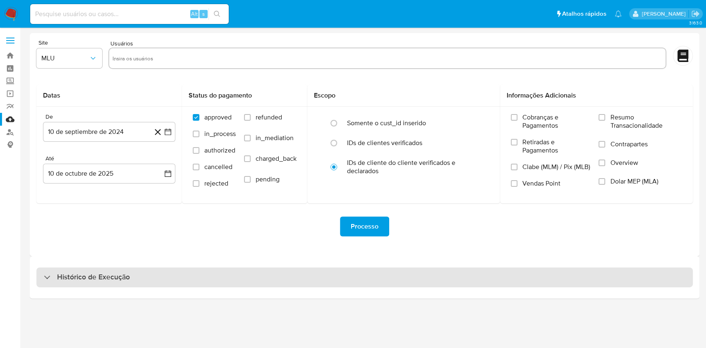
click at [281, 279] on div "Histórico de Execução" at bounding box center [364, 277] width 656 height 20
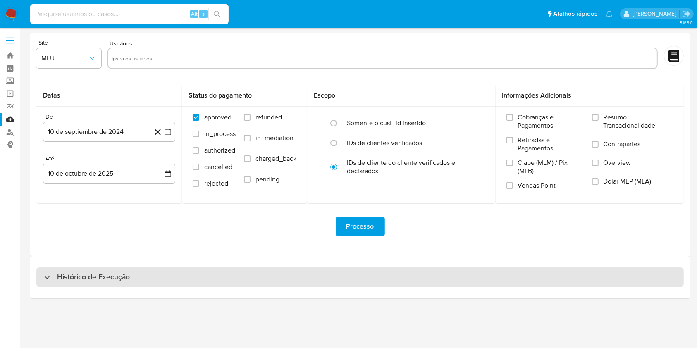
select select "10"
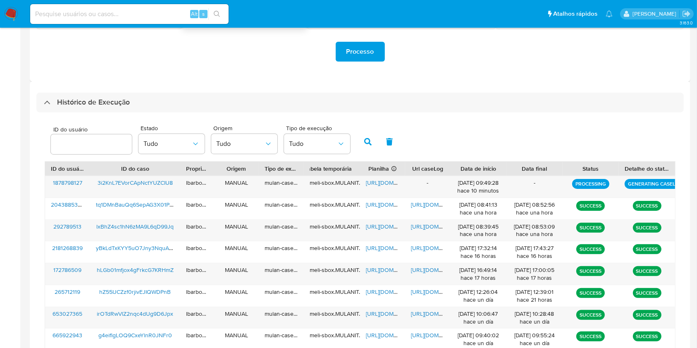
scroll to position [174, 0]
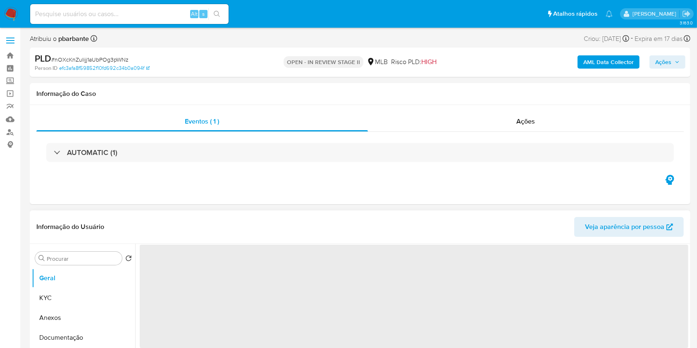
select select "10"
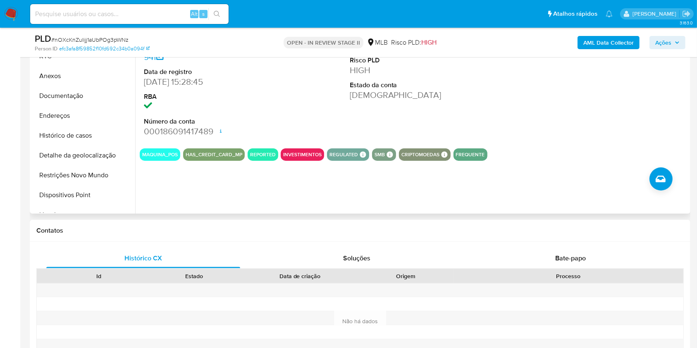
scroll to position [89, 0]
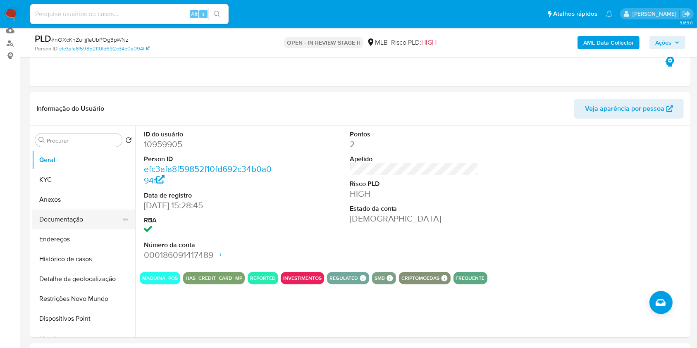
click at [72, 222] on button "Documentação" at bounding box center [80, 220] width 97 height 20
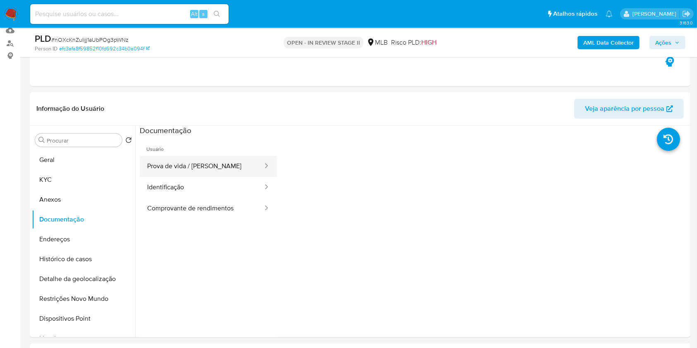
click at [220, 163] on button "Prova de vida / [PERSON_NAME]" at bounding box center [202, 166] width 124 height 21
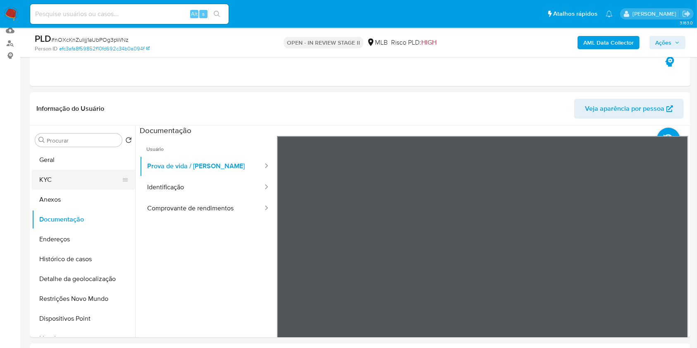
click at [73, 177] on button "KYC" at bounding box center [80, 180] width 97 height 20
